Goal: Task Accomplishment & Management: Manage account settings

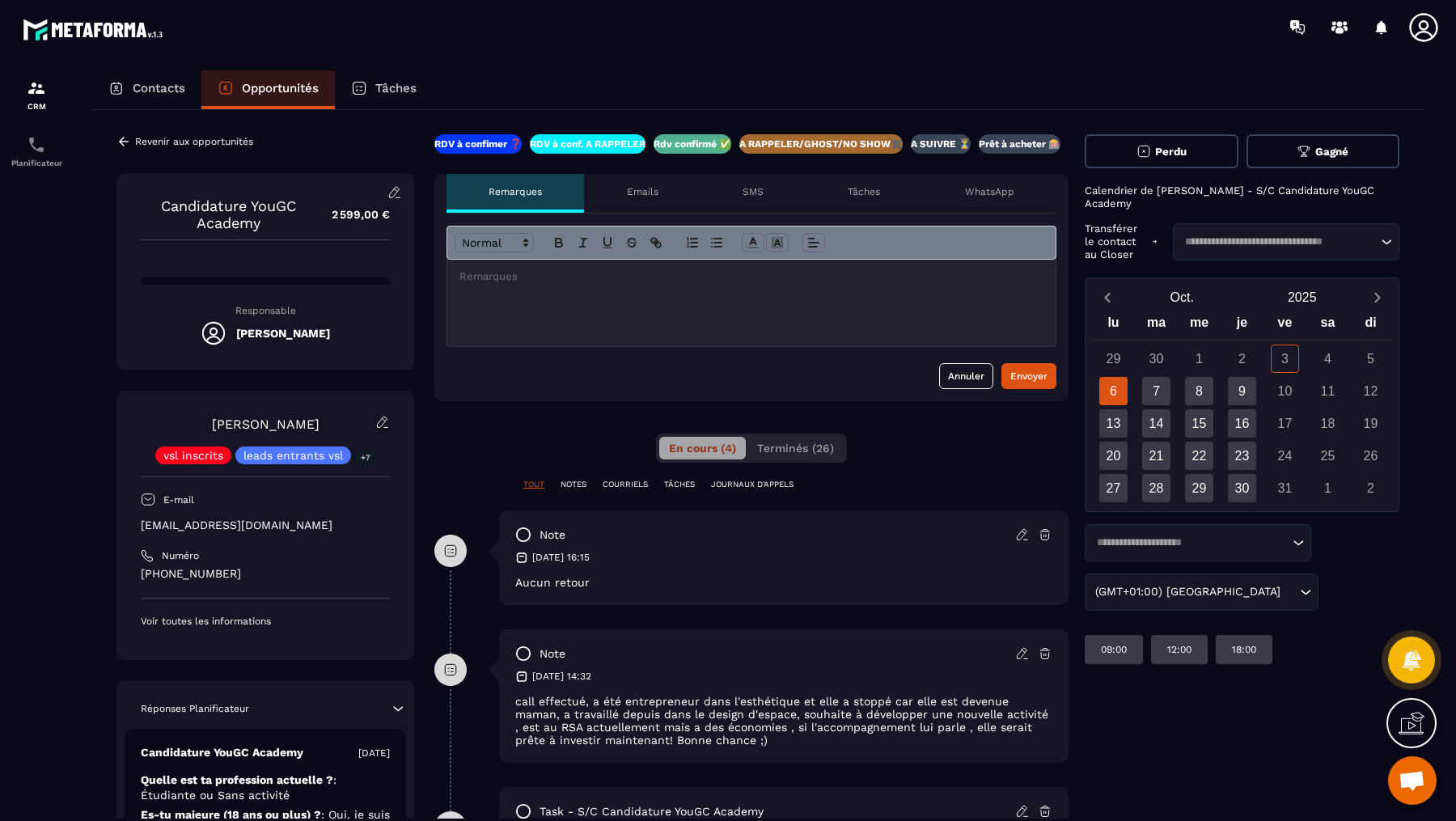
click at [131, 135] on div "Revenir aux opportunités" at bounding box center [184, 142] width 137 height 15
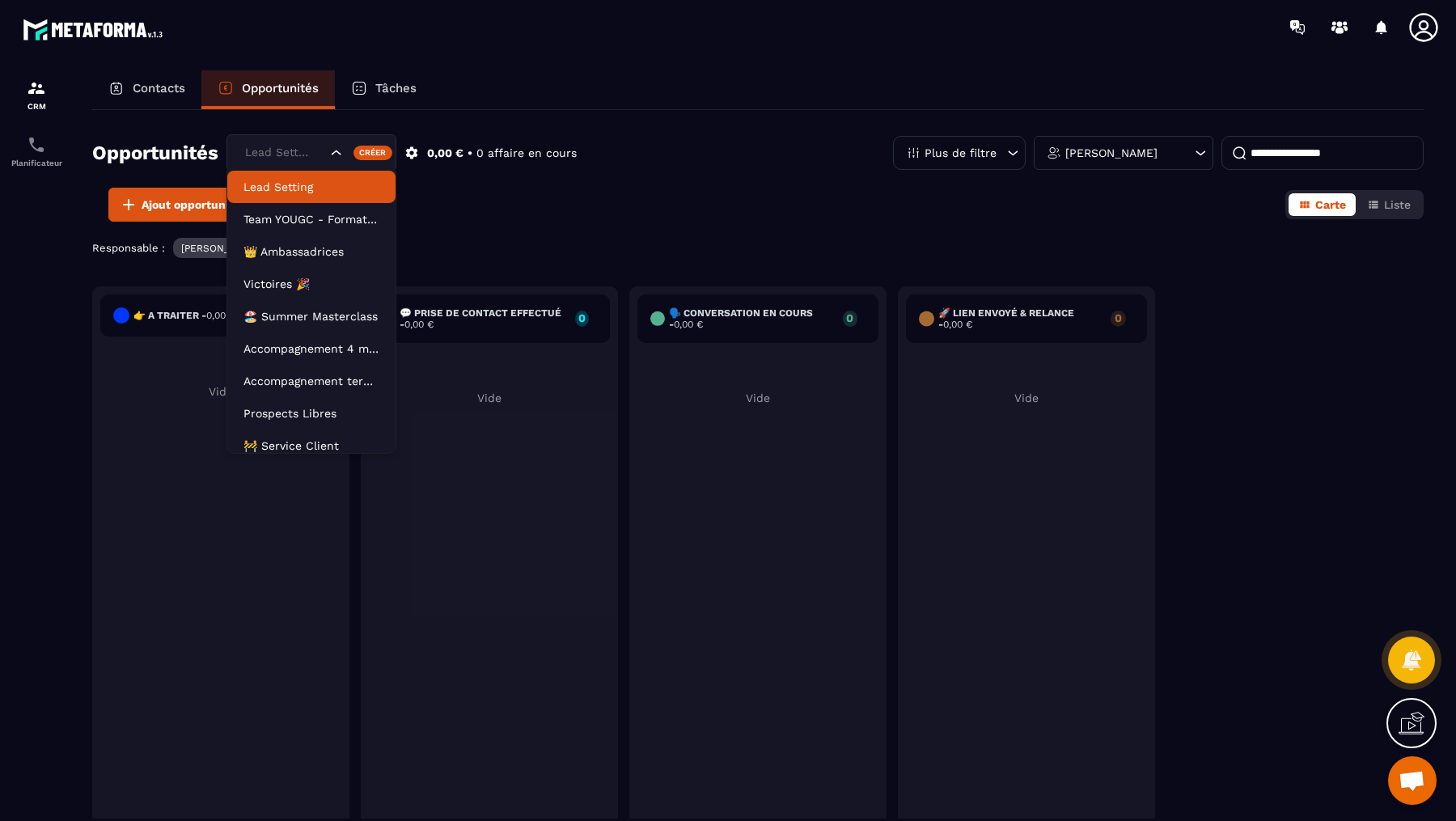
click at [272, 138] on div "Lead Setting" at bounding box center [311, 153] width 170 height 38
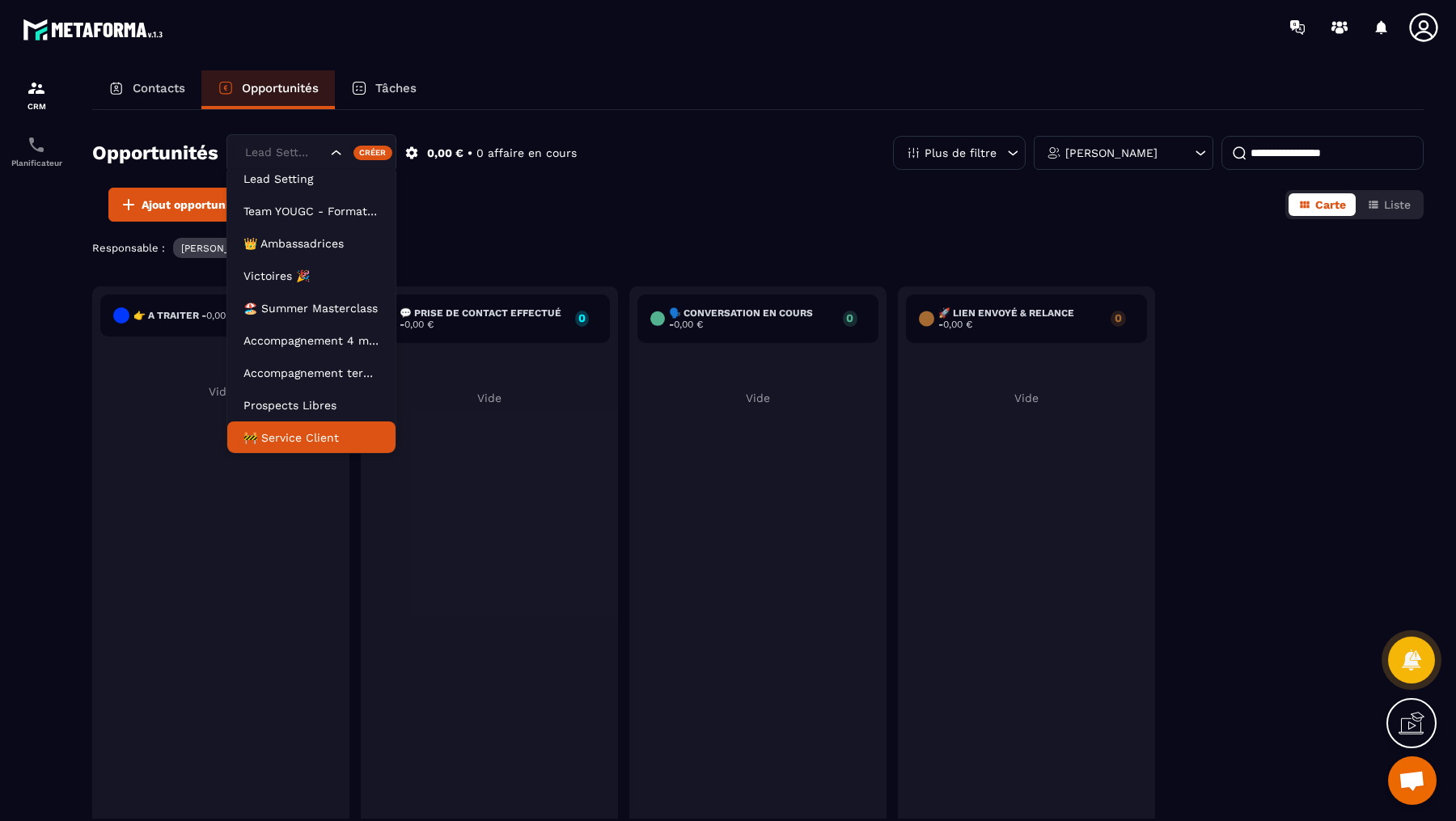
scroll to position [72, 0]
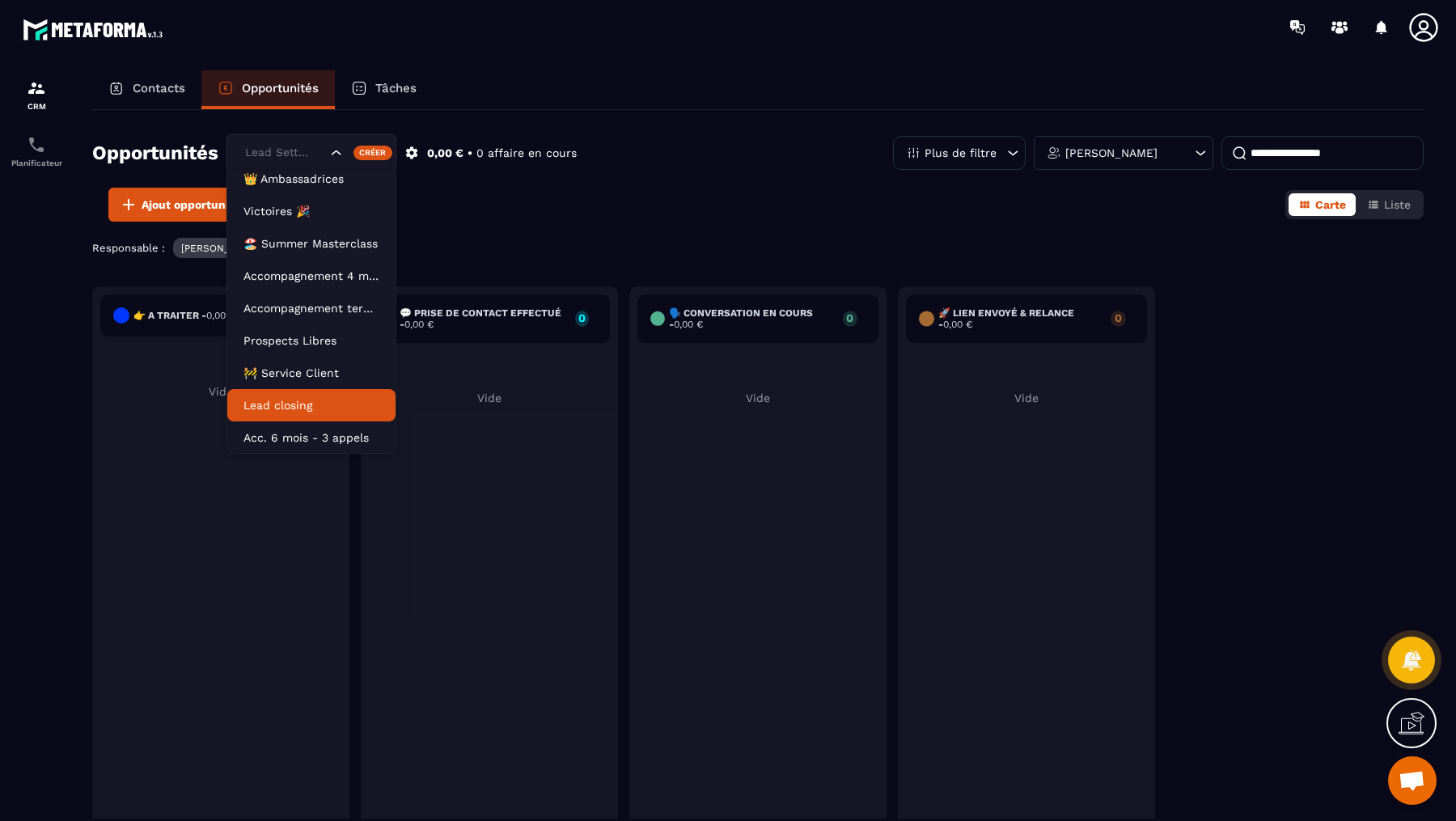
click at [282, 408] on p "Lead closing" at bounding box center [312, 405] width 136 height 16
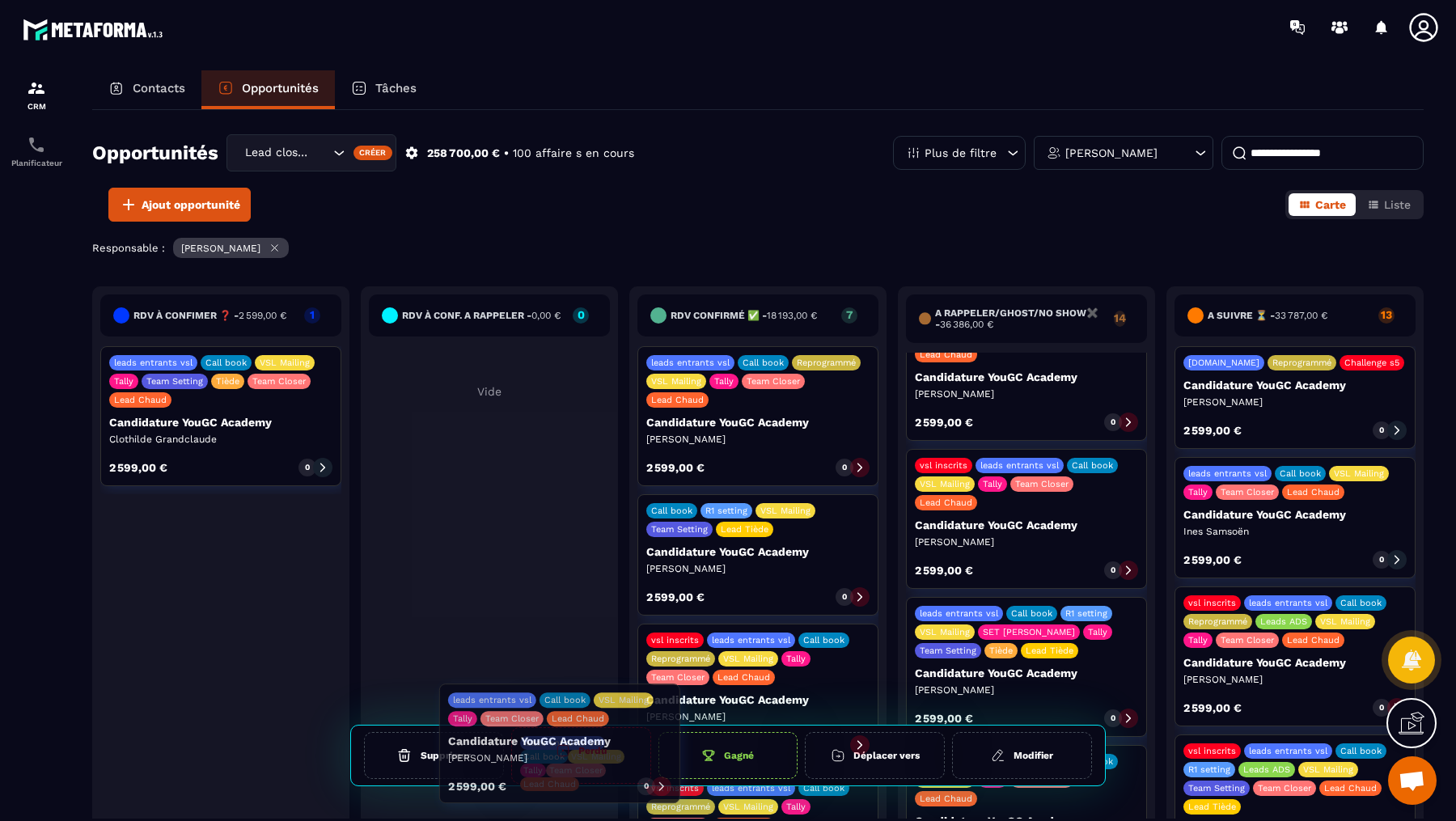
drag, startPoint x: 1071, startPoint y: 472, endPoint x: 604, endPoint y: 770, distance: 554.0
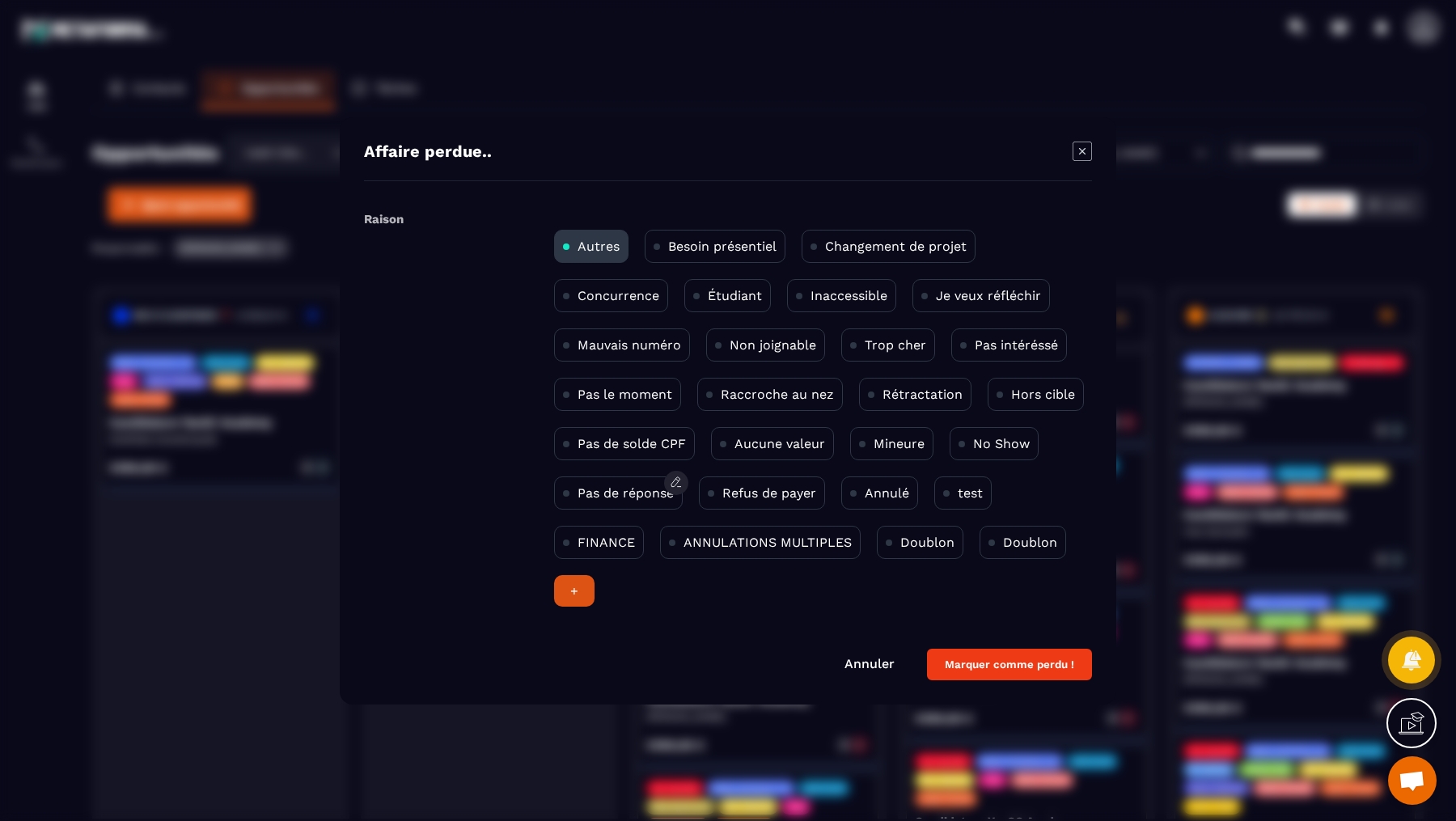
click at [573, 494] on div "Pas de réponse" at bounding box center [619, 493] width 128 height 33
click at [962, 663] on button "Marquer comme perdu !" at bounding box center [1010, 664] width 165 height 31
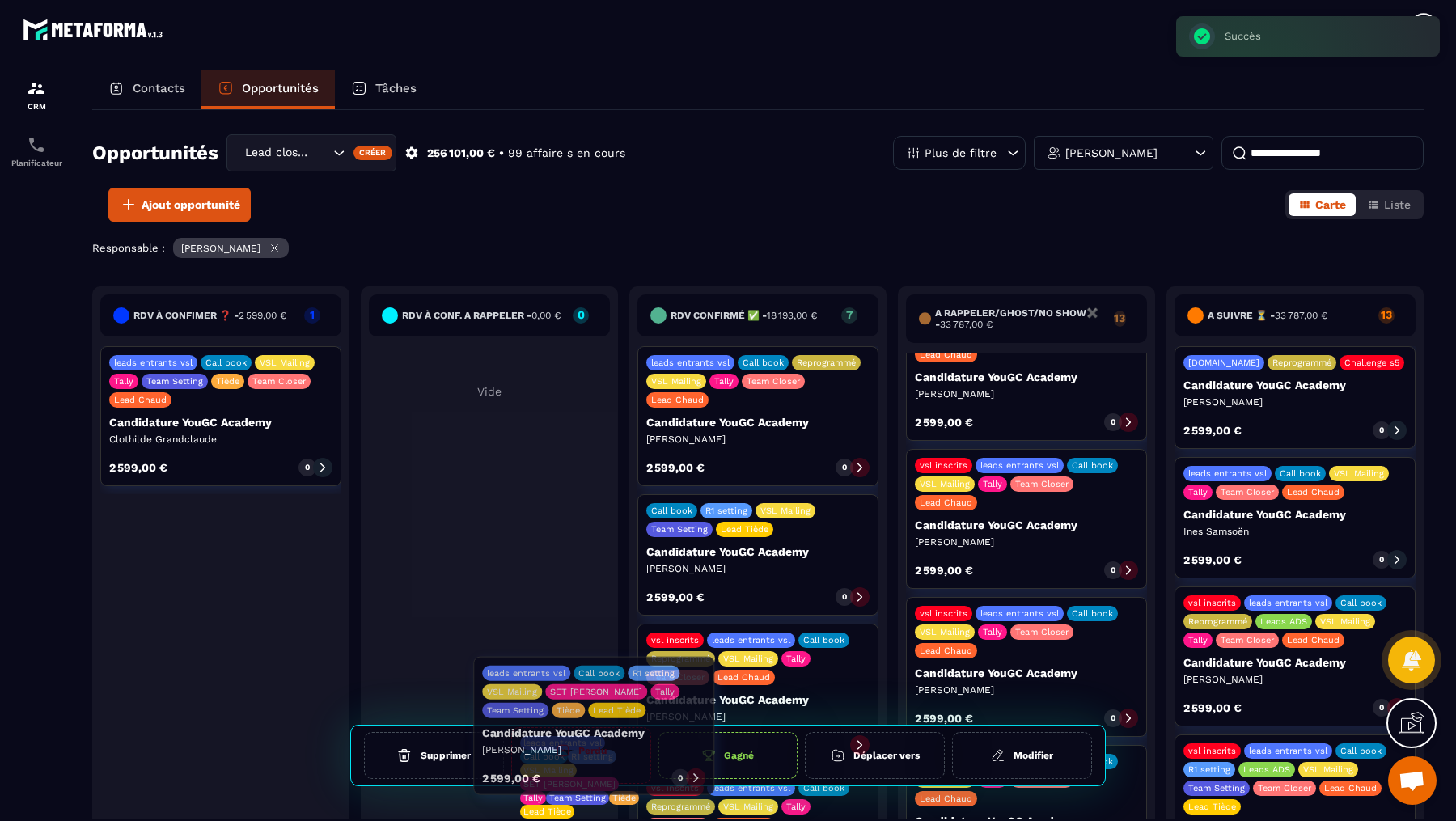
drag, startPoint x: 1078, startPoint y: 588, endPoint x: 645, endPoint y: 731, distance: 456.0
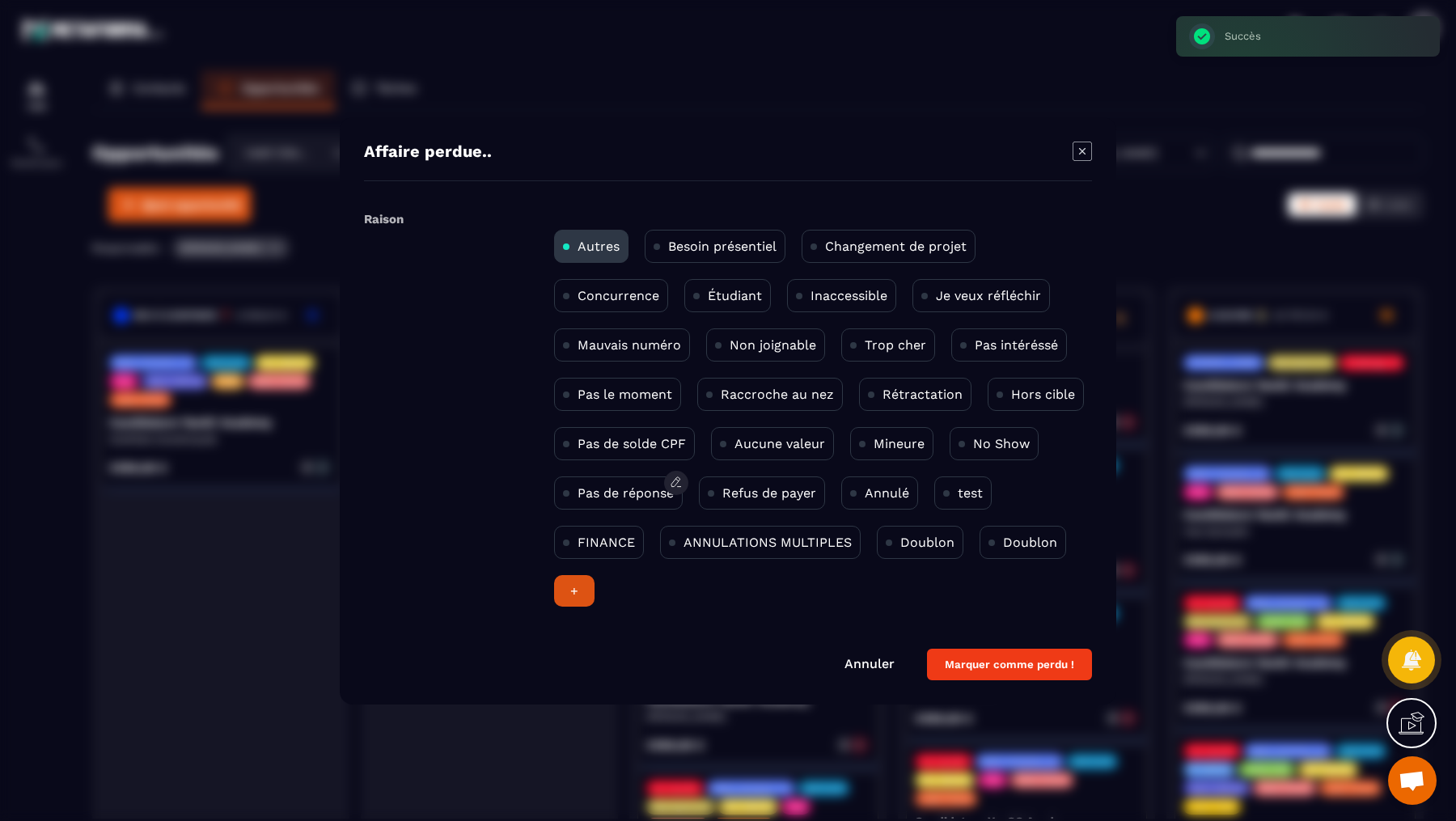
click at [596, 494] on p "Pas de réponse" at bounding box center [625, 493] width 96 height 16
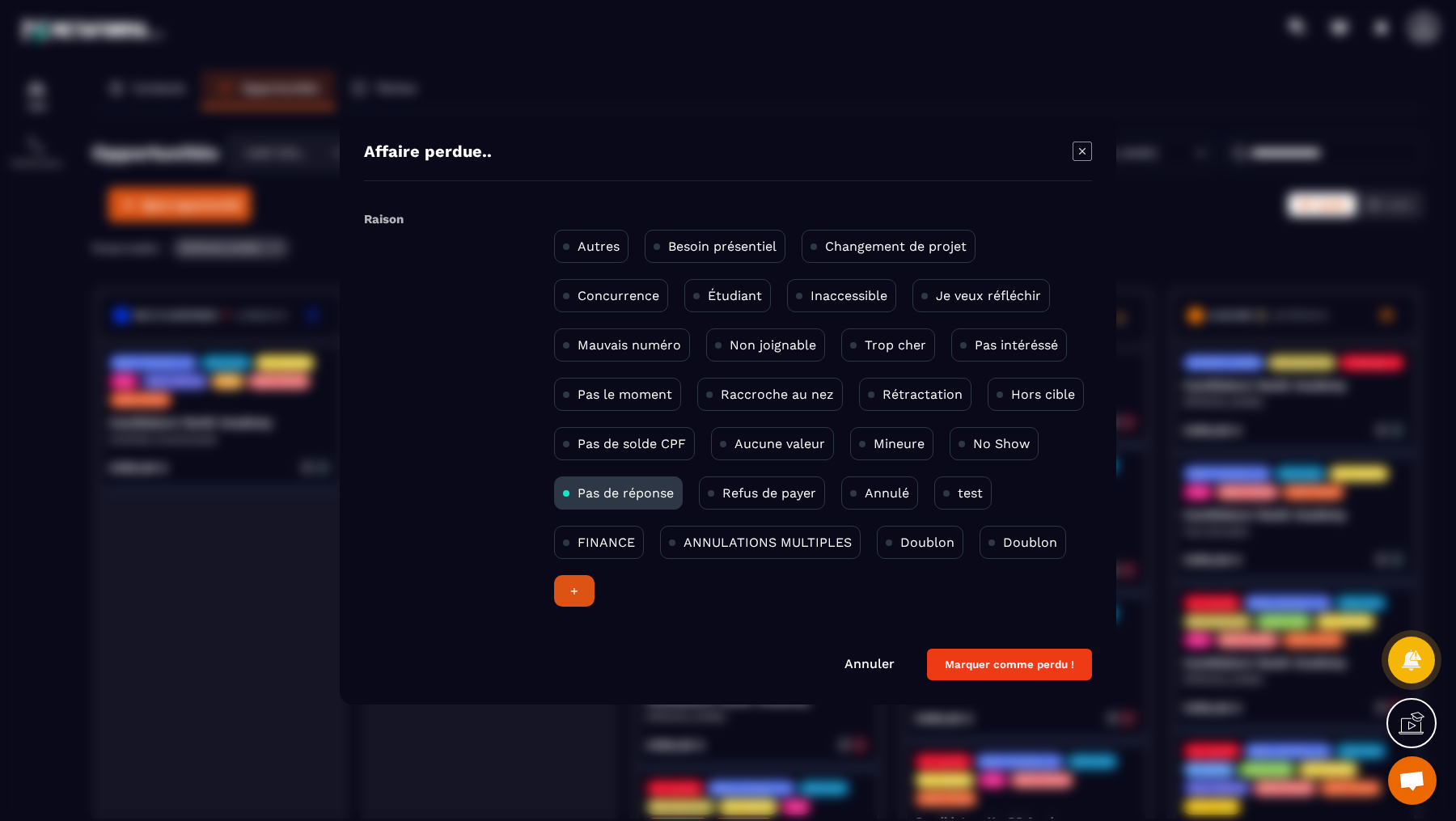
click at [1002, 665] on button "Marquer comme perdu !" at bounding box center [1010, 664] width 165 height 31
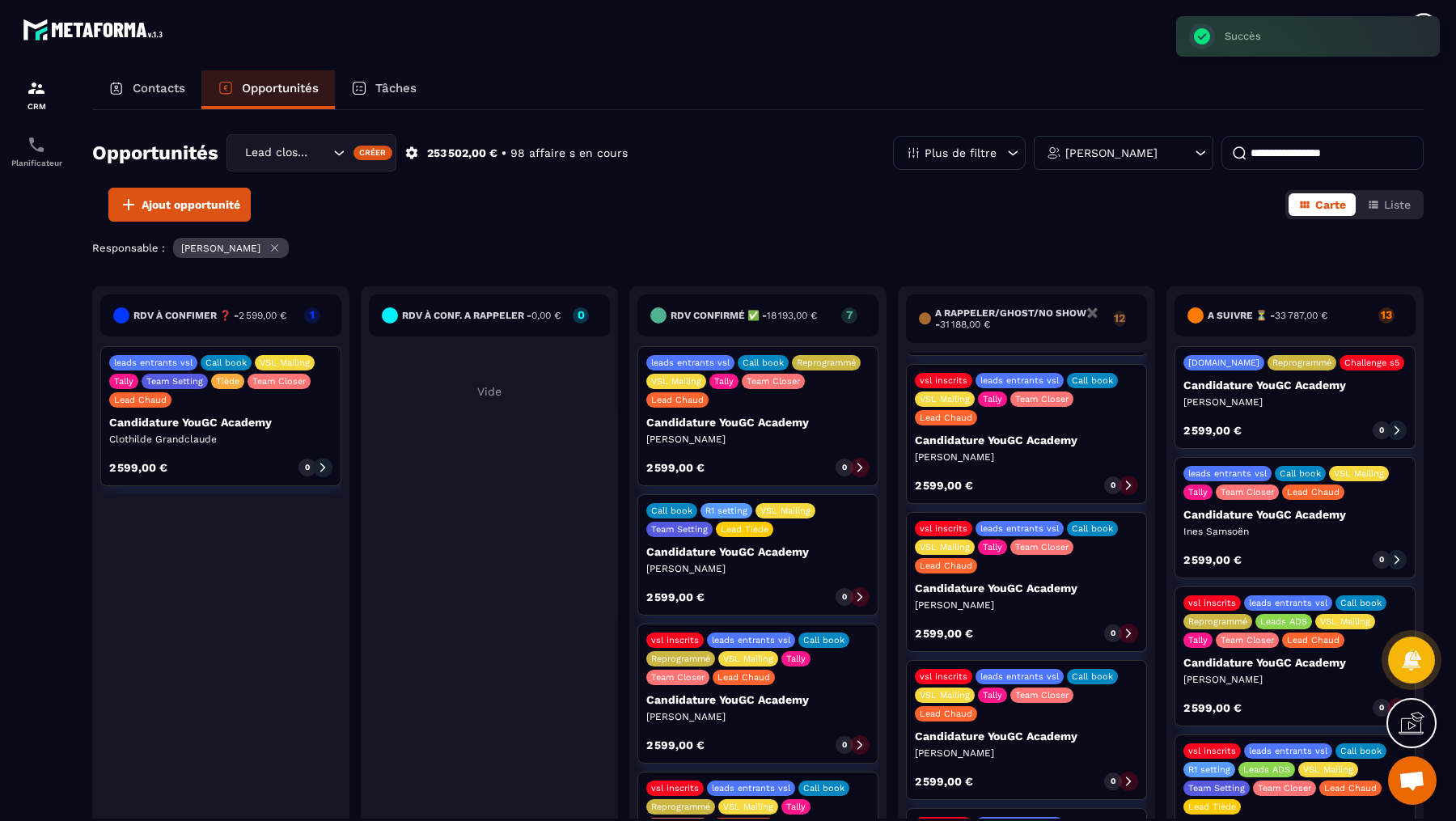
scroll to position [712, 0]
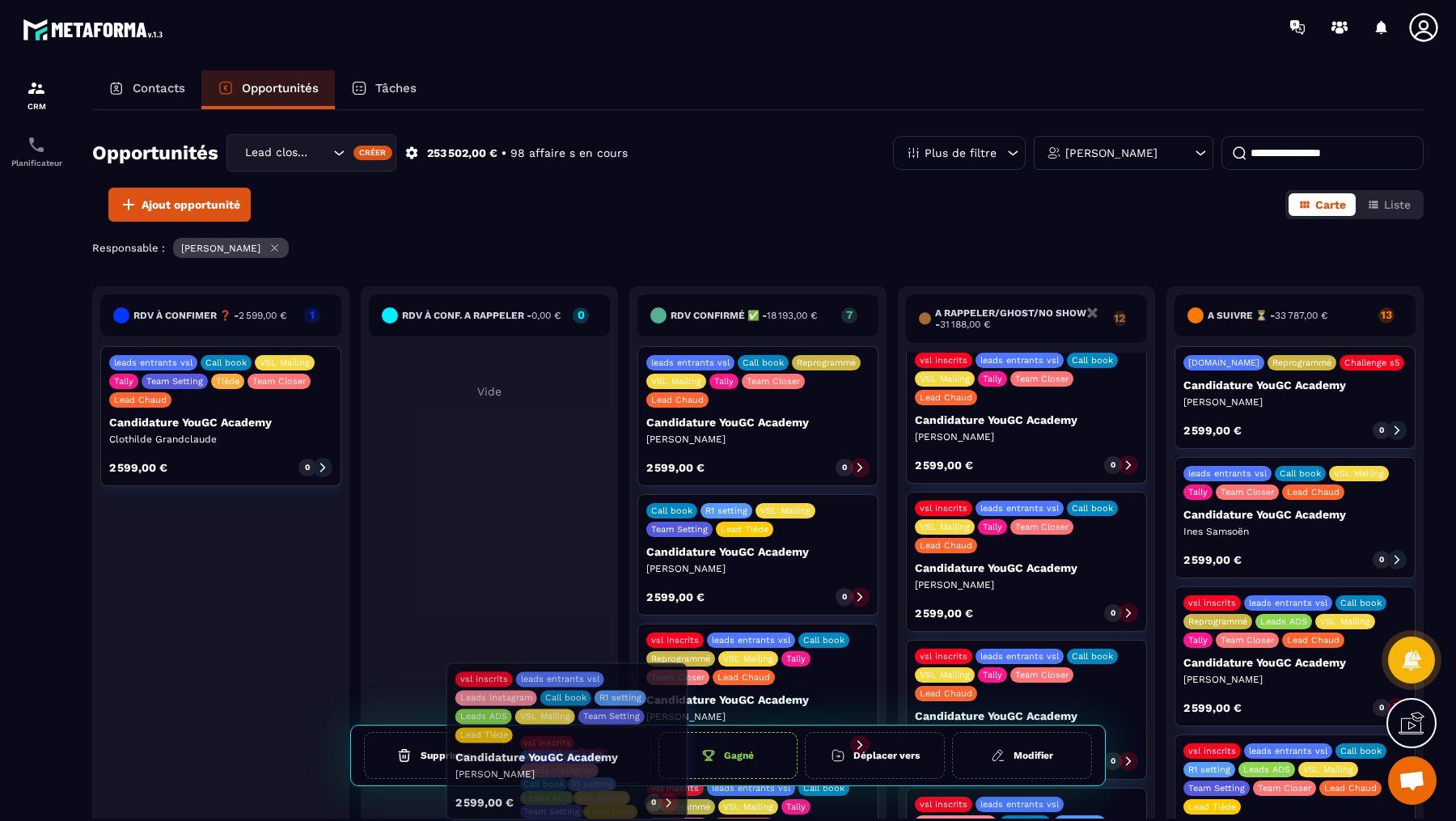
drag, startPoint x: 1041, startPoint y: 762, endPoint x: 582, endPoint y: 762, distance: 459.0
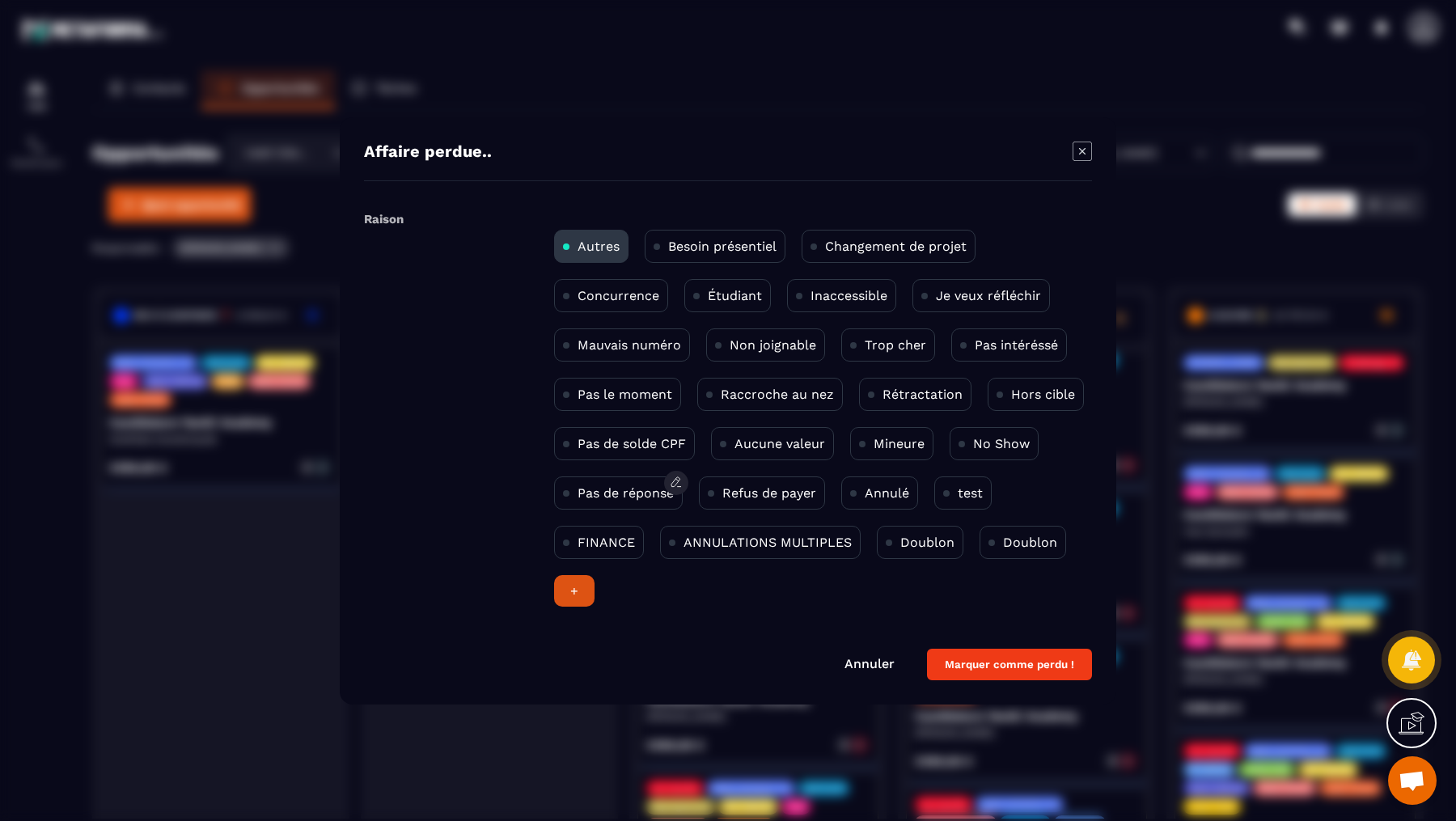
click at [587, 487] on p "Pas de réponse" at bounding box center [625, 493] width 96 height 16
click at [971, 665] on button "Marquer comme perdu !" at bounding box center [1010, 664] width 165 height 31
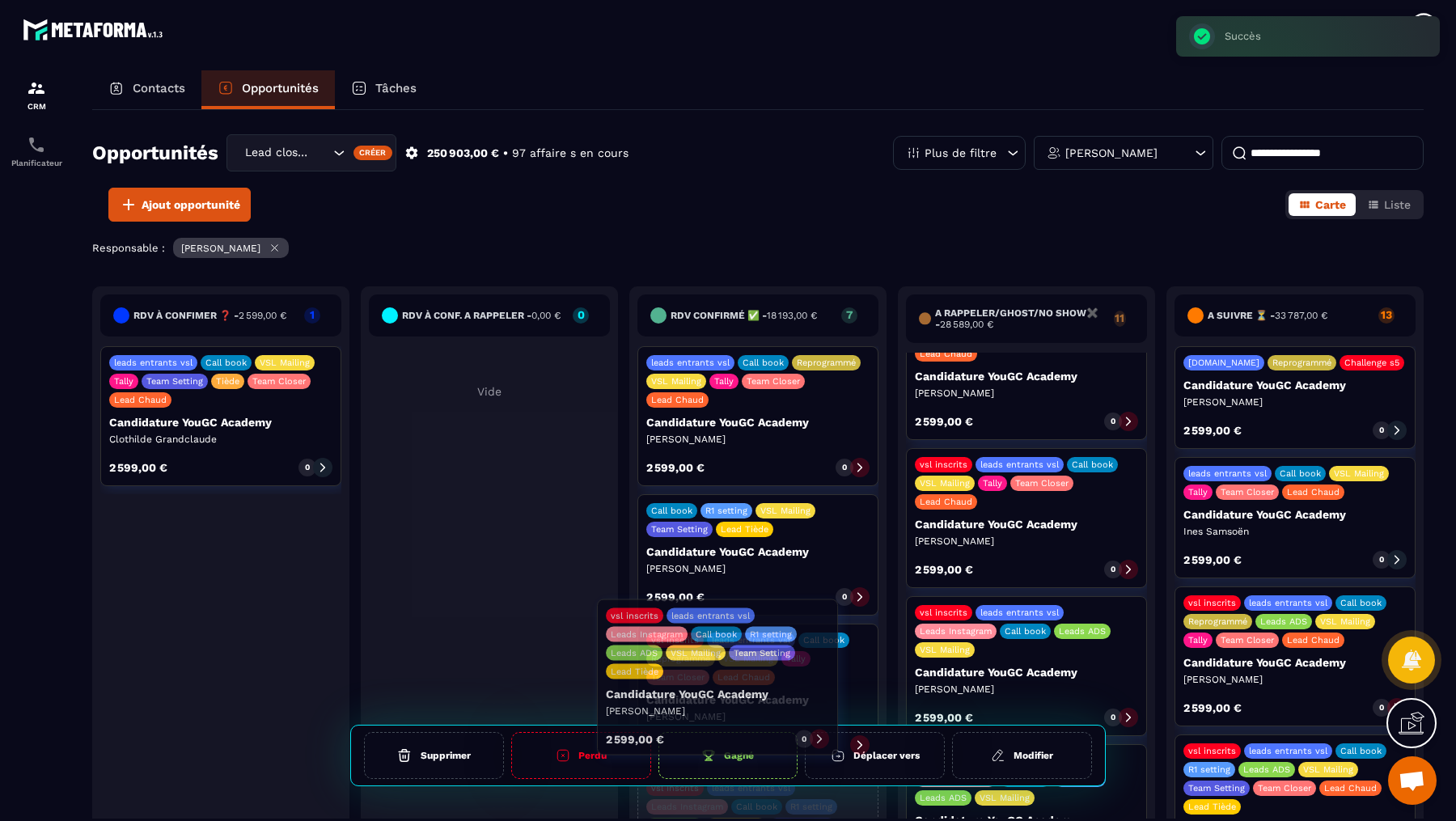
scroll to position [808, 0]
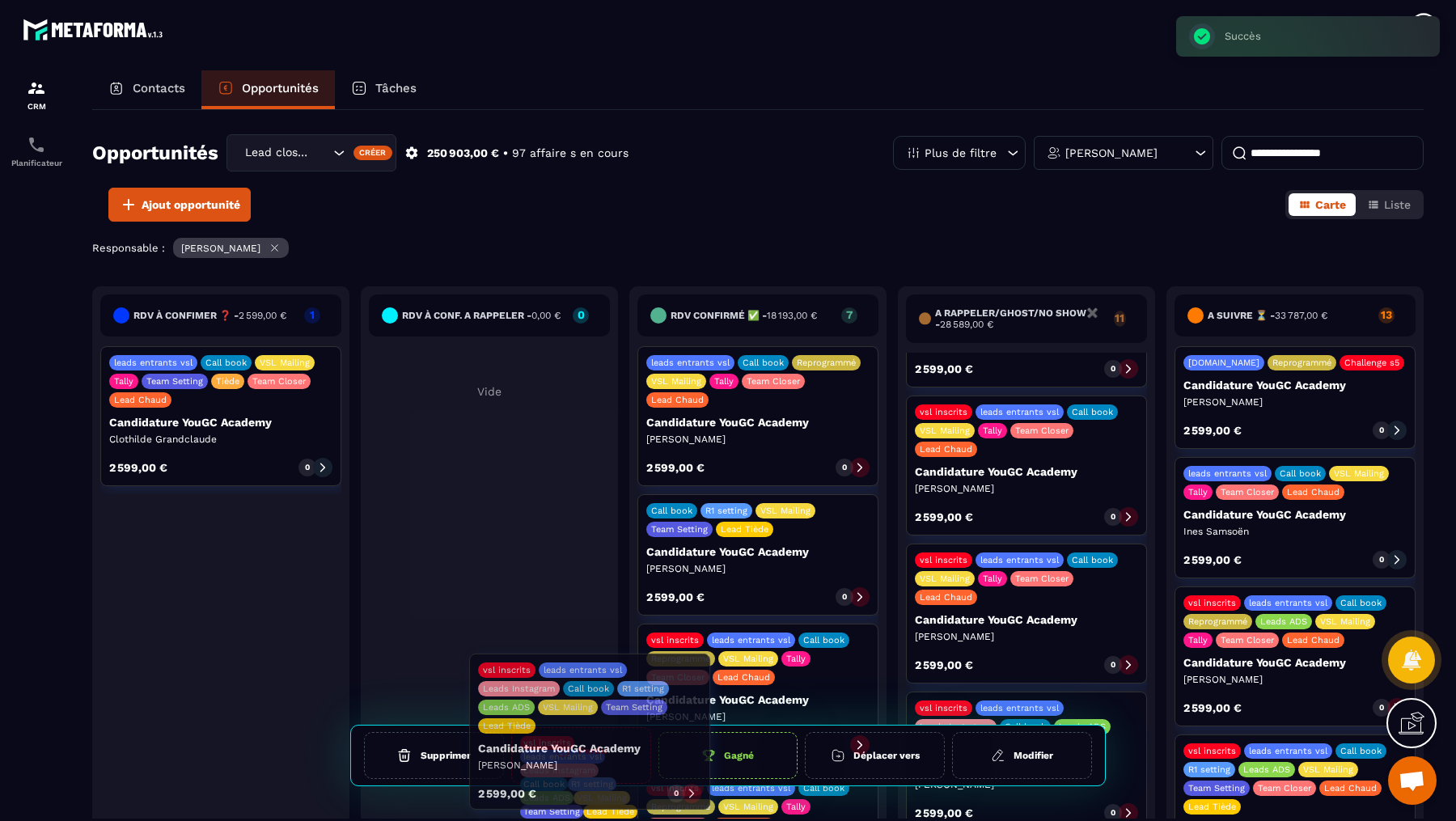
drag, startPoint x: 1034, startPoint y: 581, endPoint x: 597, endPoint y: 762, distance: 473.0
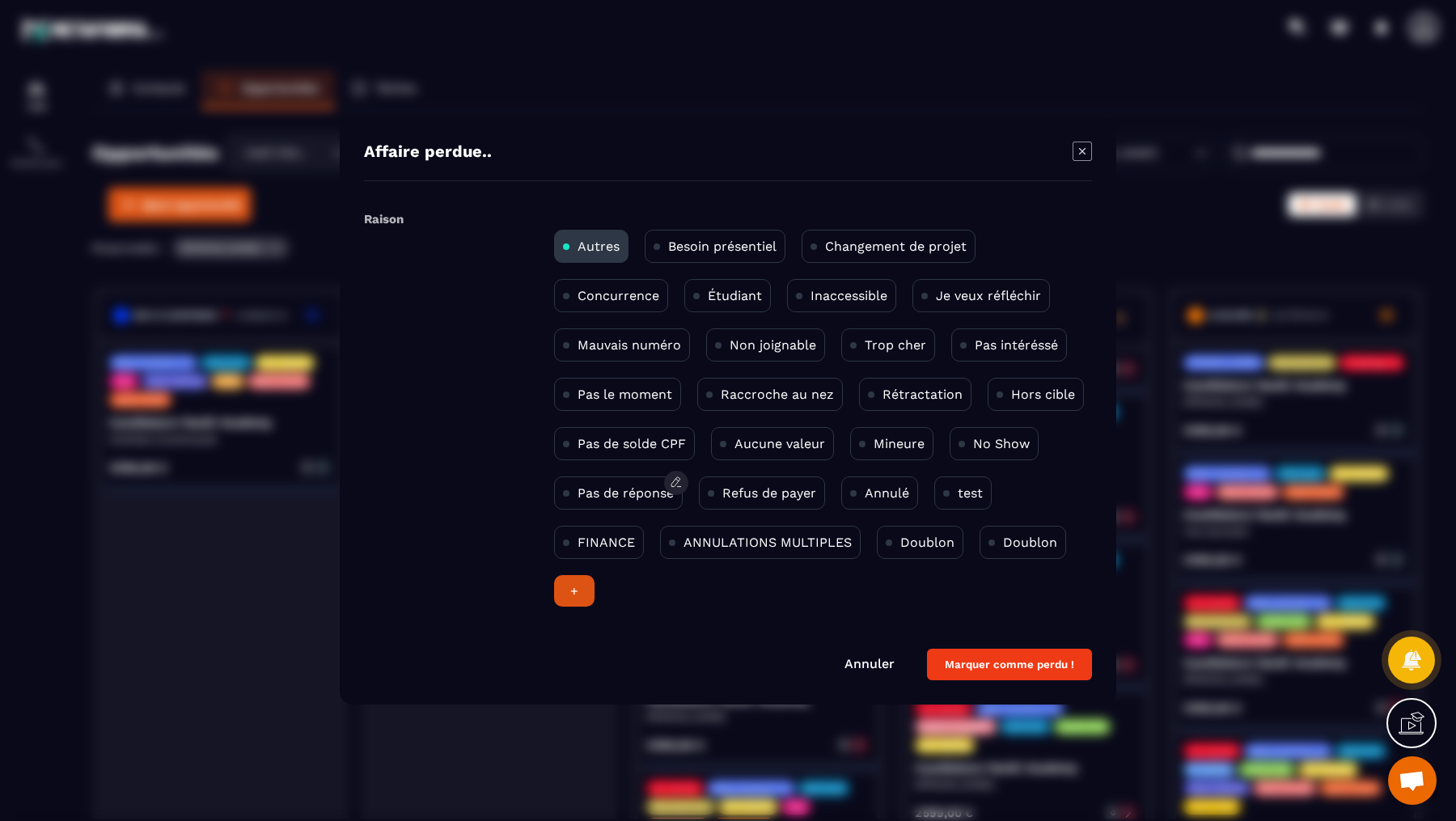
click at [608, 499] on div "Pas de réponse" at bounding box center [619, 493] width 128 height 33
click at [970, 659] on button "Marquer comme perdu !" at bounding box center [1010, 664] width 165 height 31
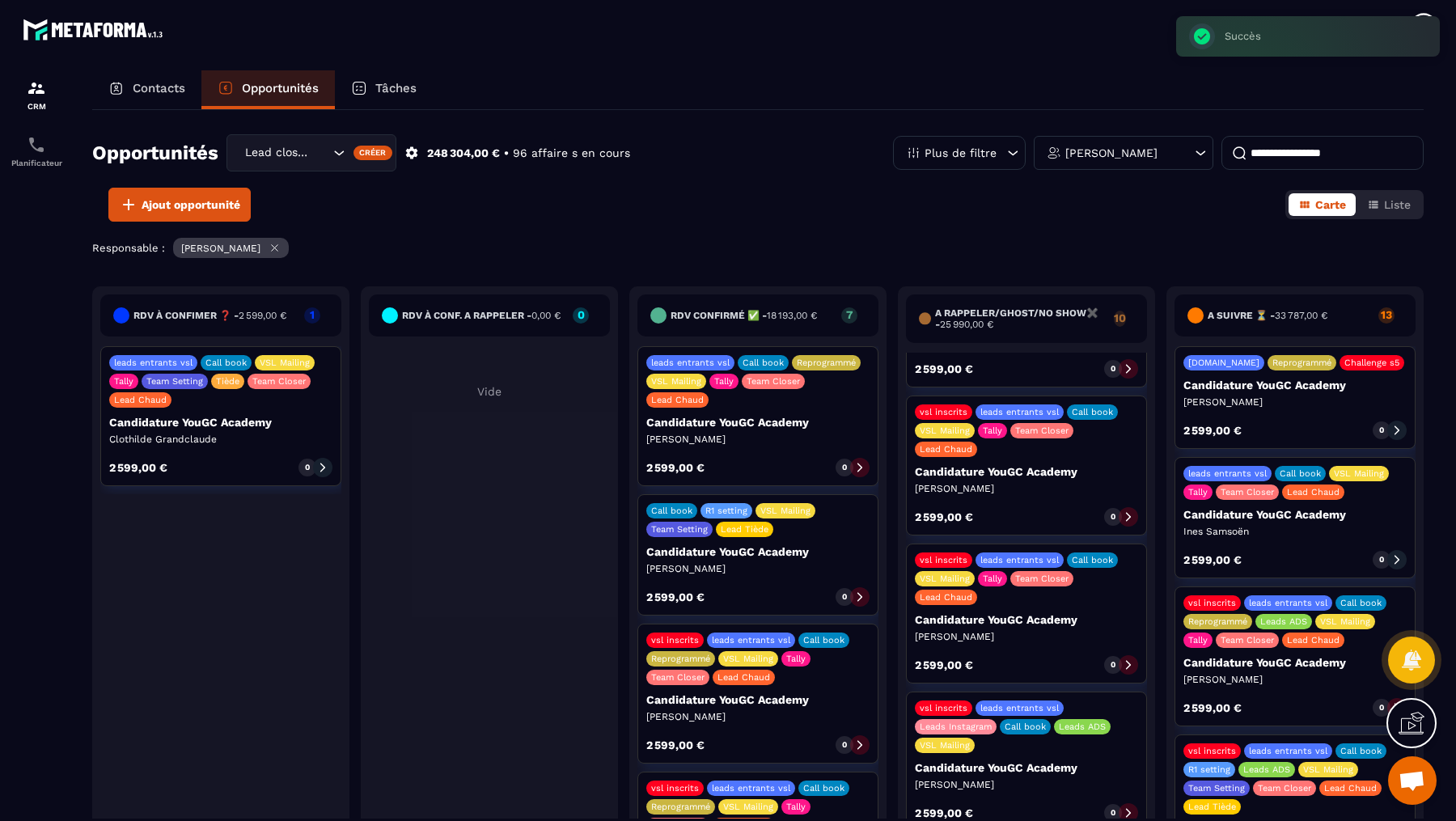
click at [1126, 807] on icon at bounding box center [1128, 813] width 11 height 11
